Goal: Communication & Community: Answer question/provide support

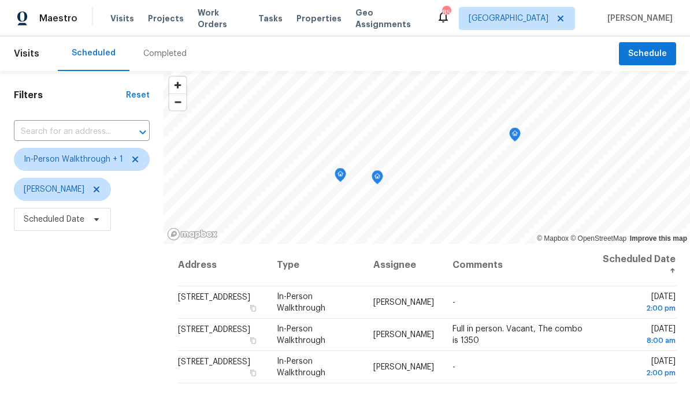
scroll to position [38, 0]
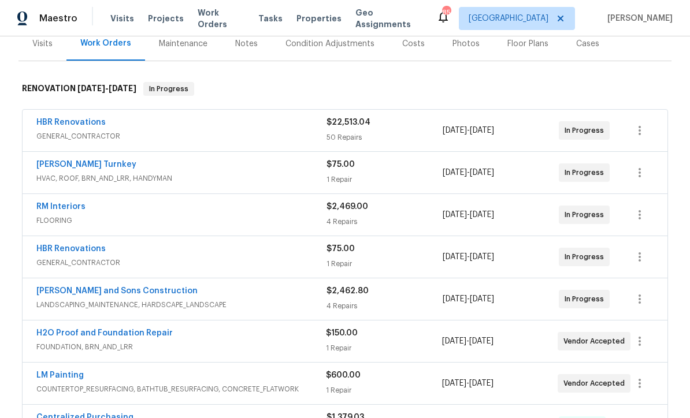
scroll to position [197, 0]
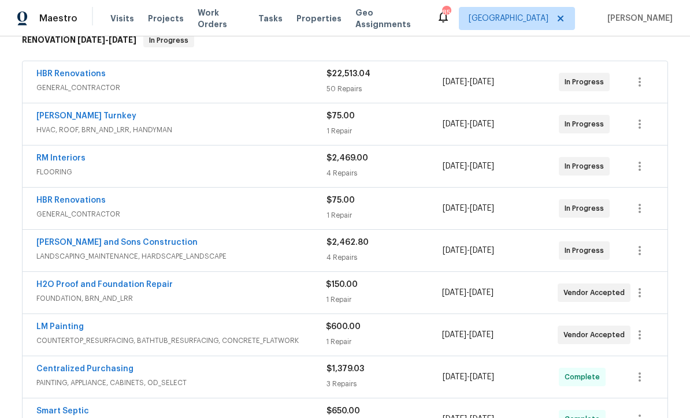
click at [87, 242] on link "Reyes and Sons Construction" at bounding box center [116, 243] width 161 height 8
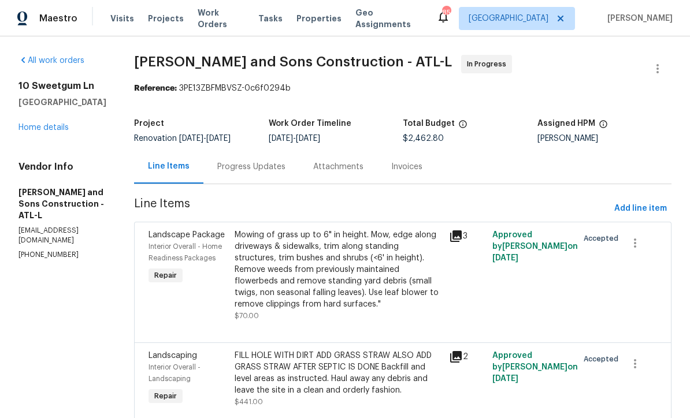
click at [228, 166] on div "Progress Updates" at bounding box center [251, 167] width 68 height 12
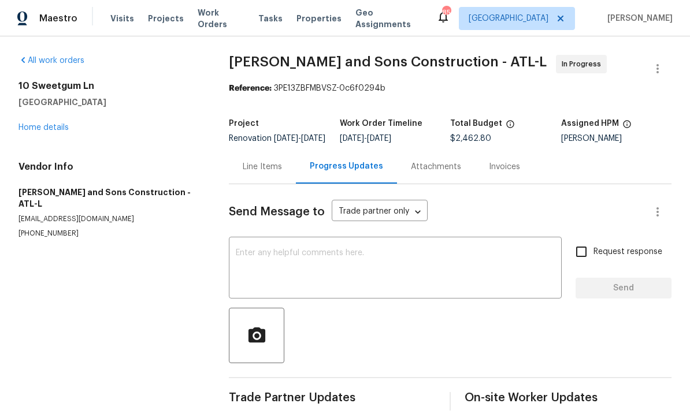
click at [240, 263] on textarea at bounding box center [395, 269] width 319 height 40
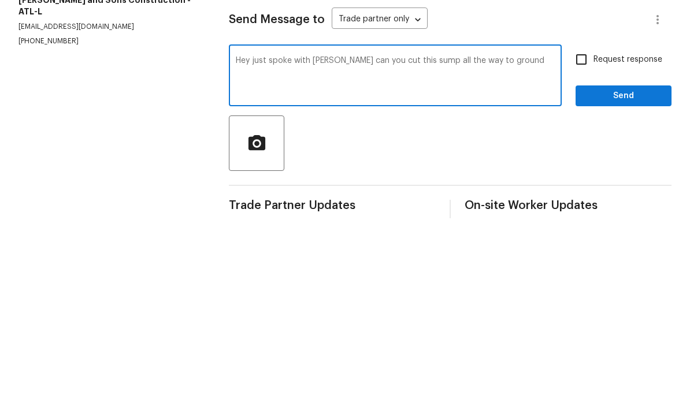
type textarea "Hey just spoke with Toni can you cut this sump all the way to ground"
click at [579, 240] on input "Request response" at bounding box center [581, 252] width 24 height 24
checkbox input "true"
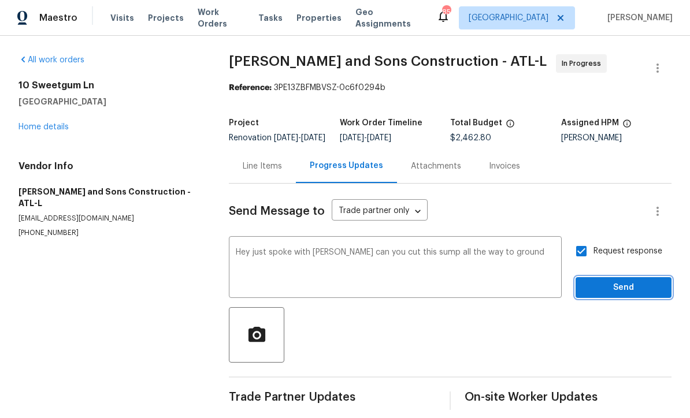
click at [621, 281] on span "Send" at bounding box center [623, 288] width 77 height 14
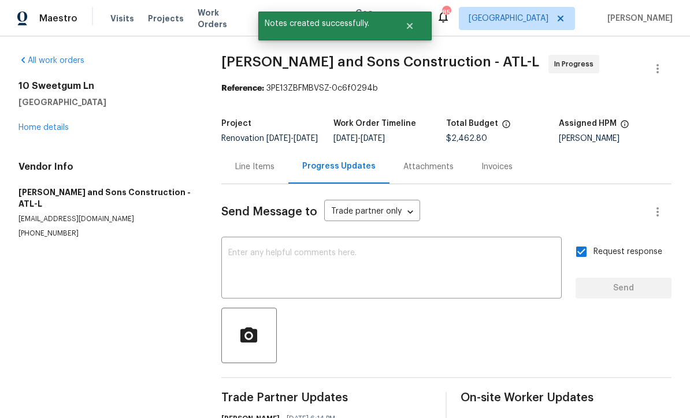
click at [40, 124] on link "Home details" at bounding box center [43, 128] width 50 height 8
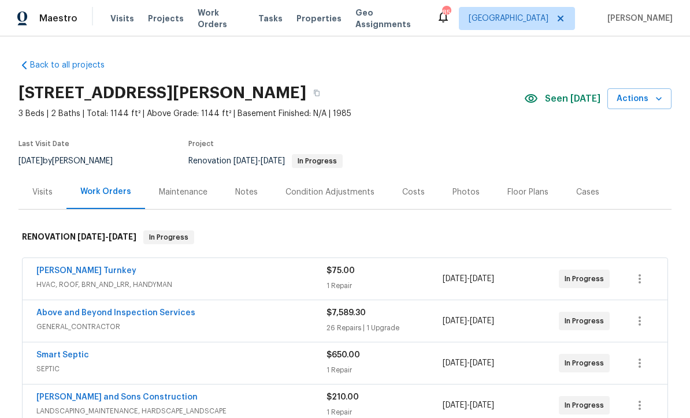
scroll to position [22, 0]
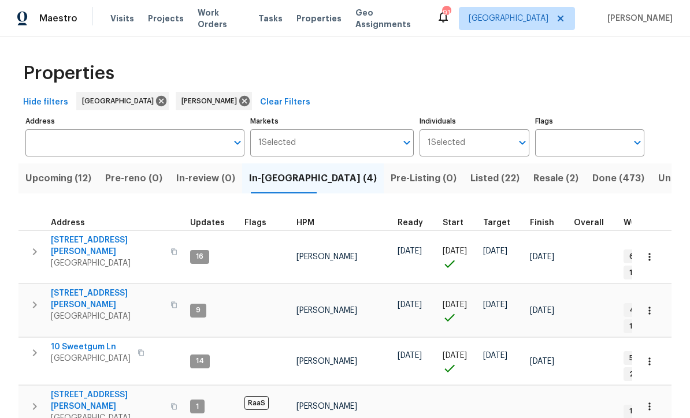
click at [74, 288] on span "[STREET_ADDRESS][PERSON_NAME]" at bounding box center [107, 299] width 113 height 23
